Goal: Information Seeking & Learning: Learn about a topic

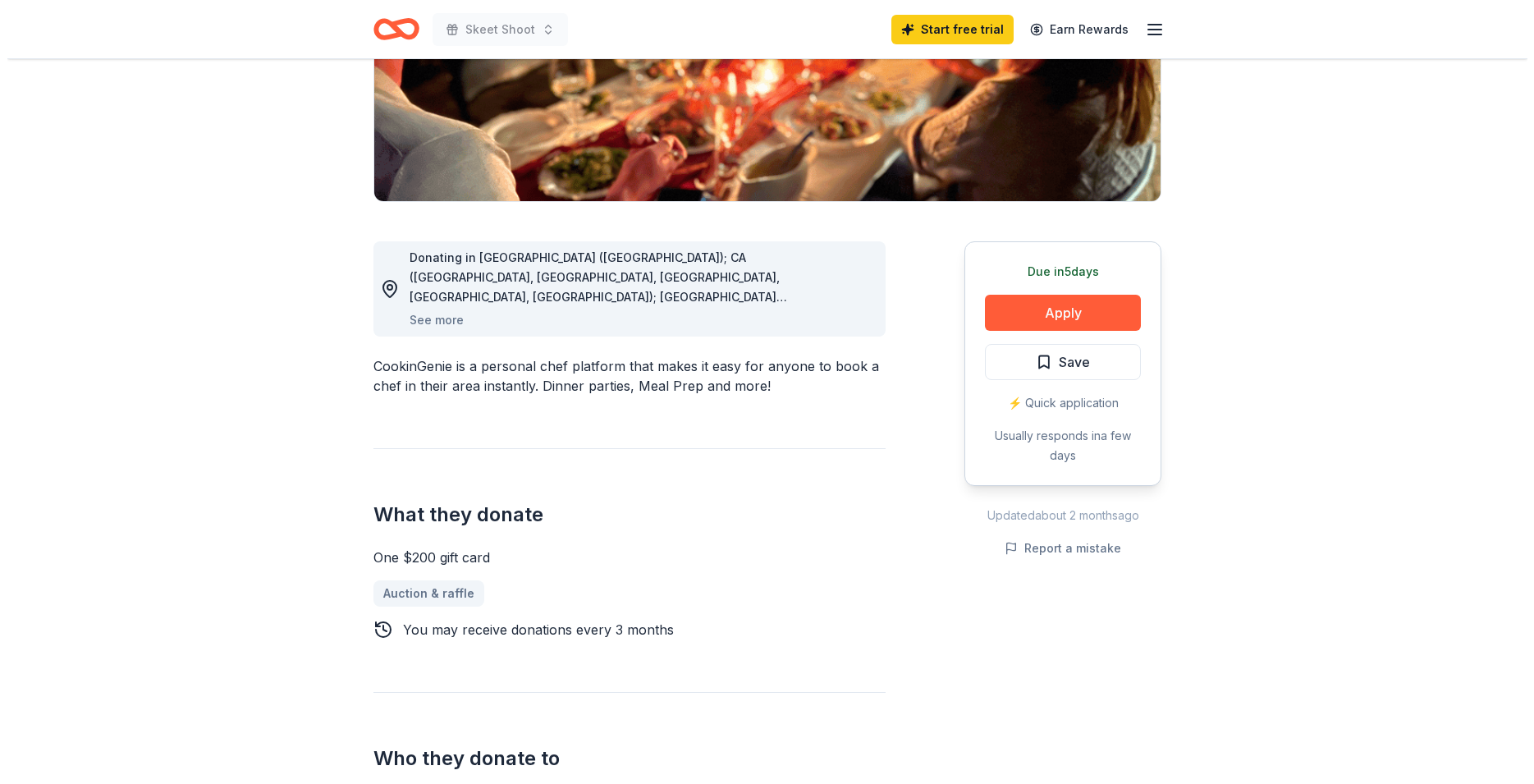
scroll to position [335, 0]
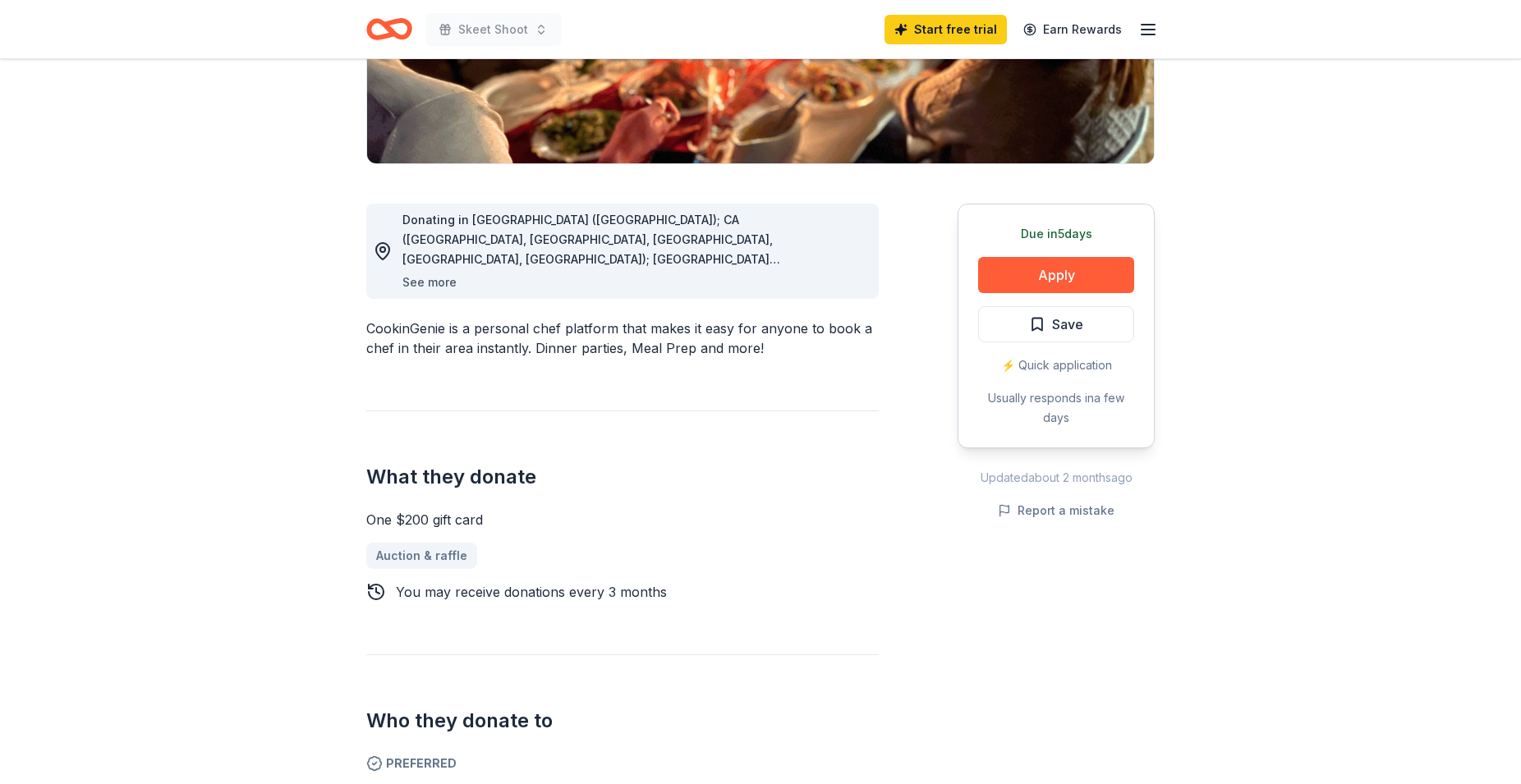
click at [428, 285] on button "See more" at bounding box center [429, 282] width 54 height 20
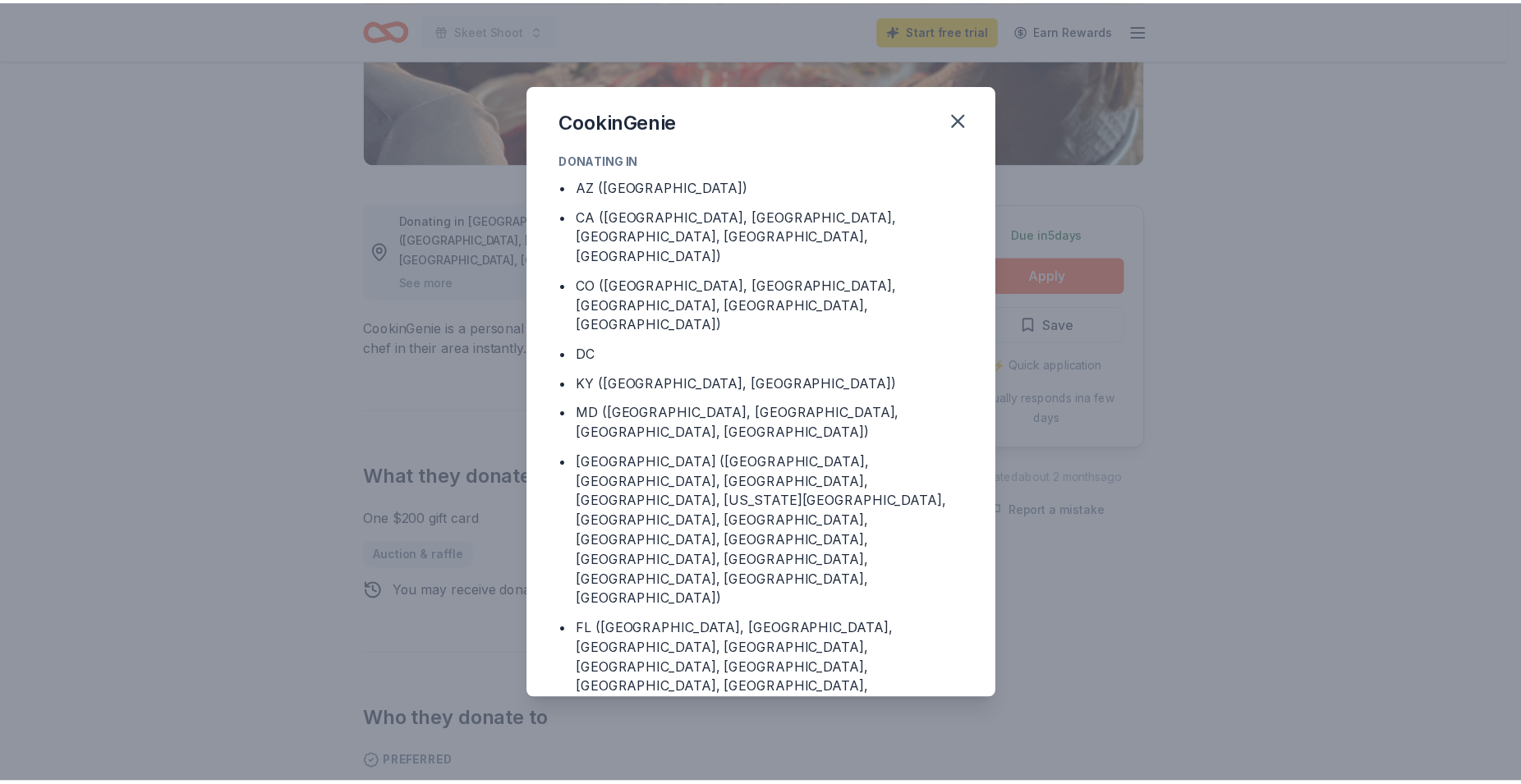
scroll to position [62, 0]
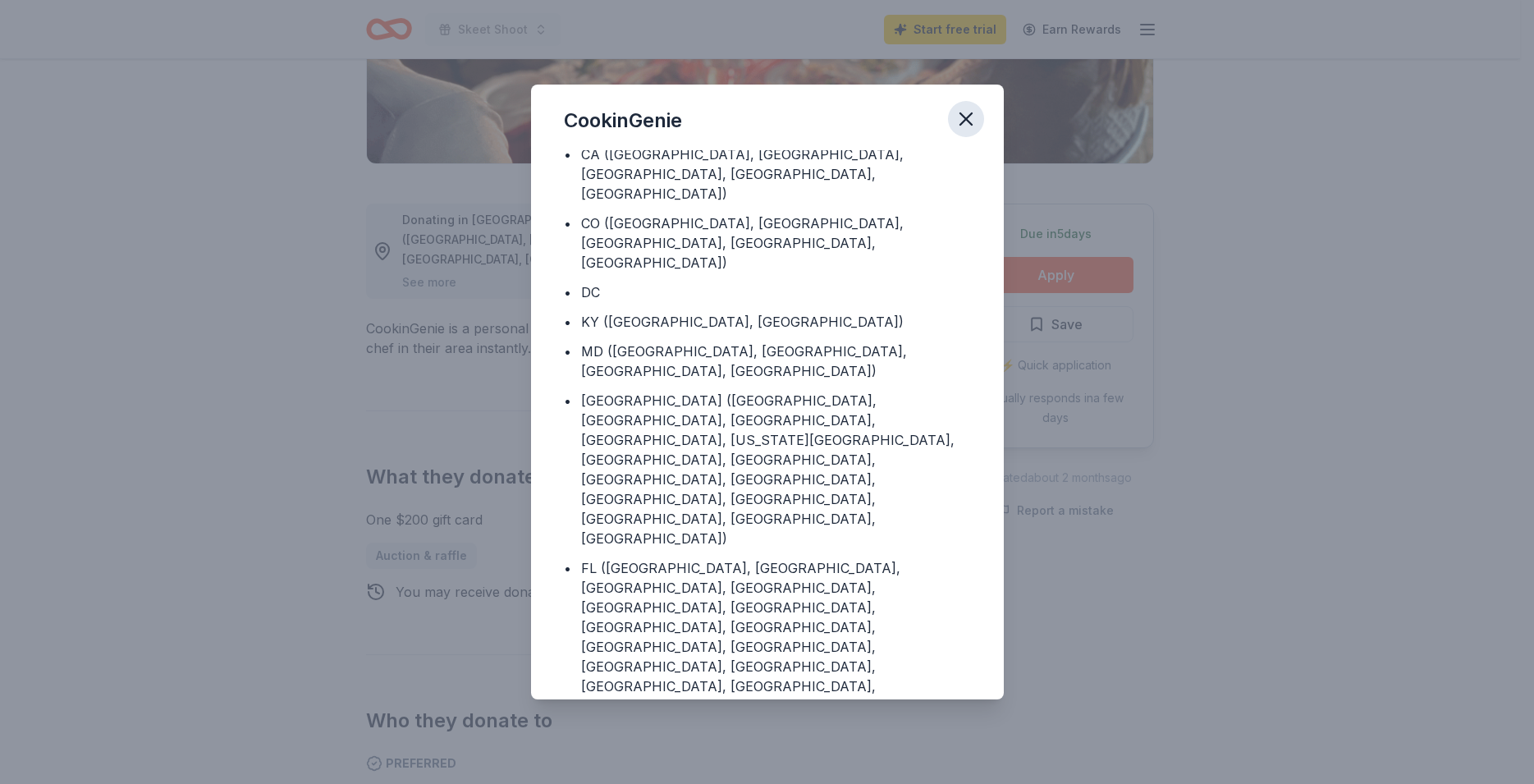
click at [959, 118] on icon "button" at bounding box center [966, 119] width 23 height 23
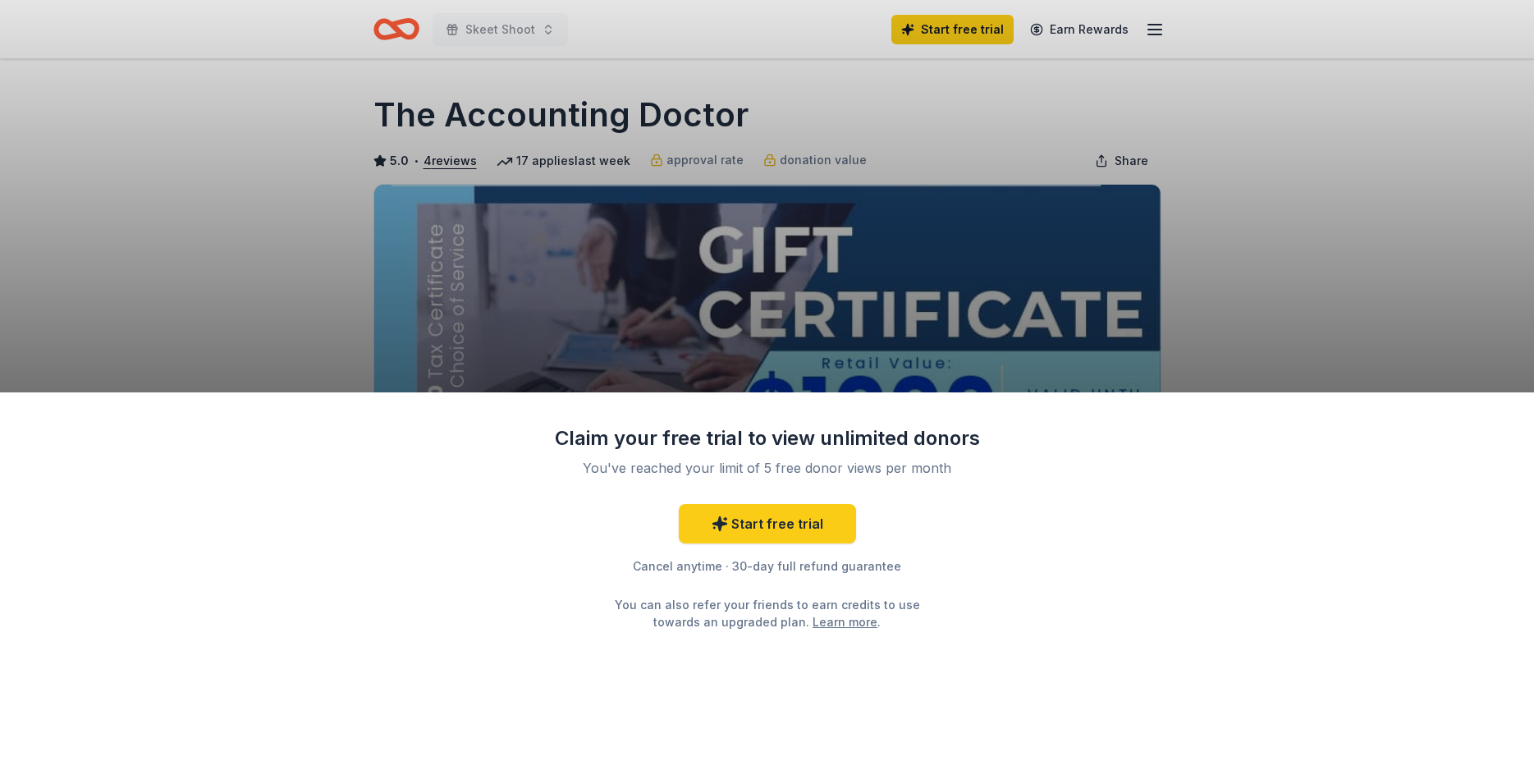
click at [1394, 303] on div "Claim your free trial to view unlimited donors You've reached your limit of 5 f…" at bounding box center [767, 392] width 1534 height 784
